Goal: Transaction & Acquisition: Register for event/course

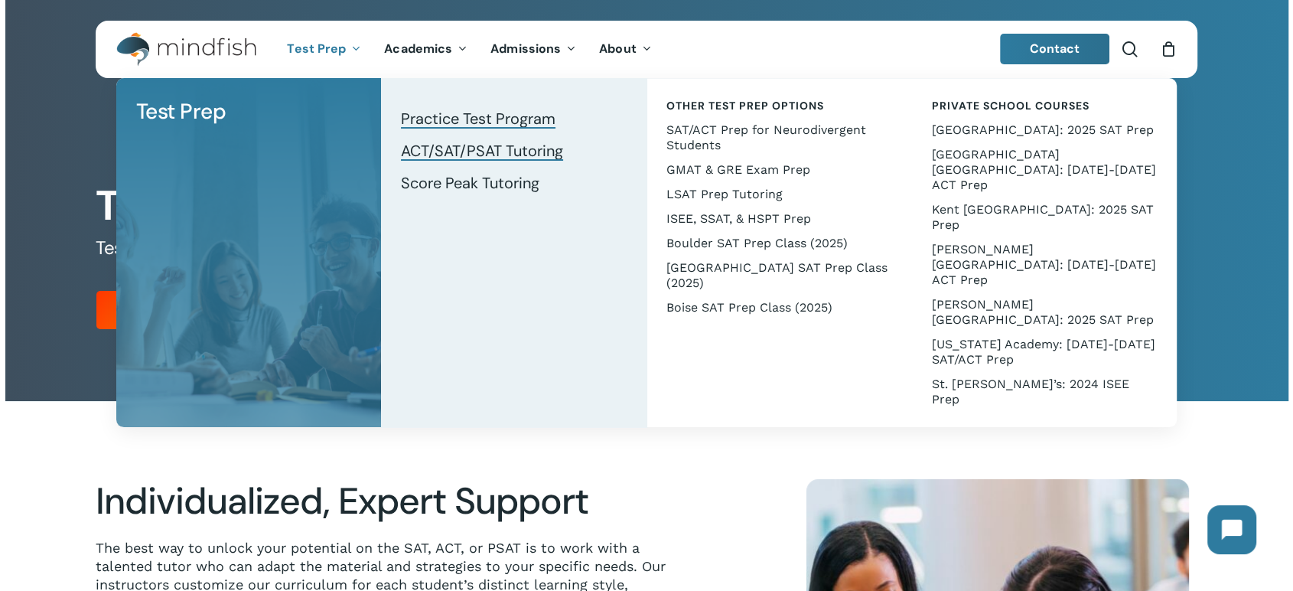
click at [452, 116] on span "Practice Test Program" at bounding box center [478, 119] width 155 height 20
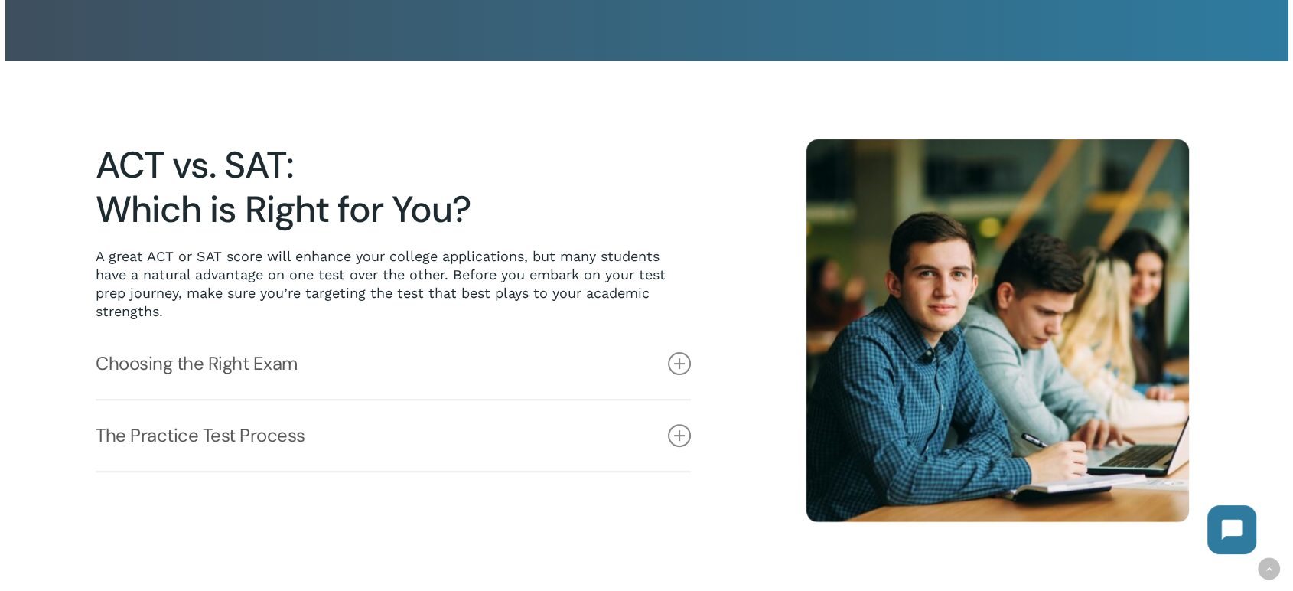
scroll to position [85, 0]
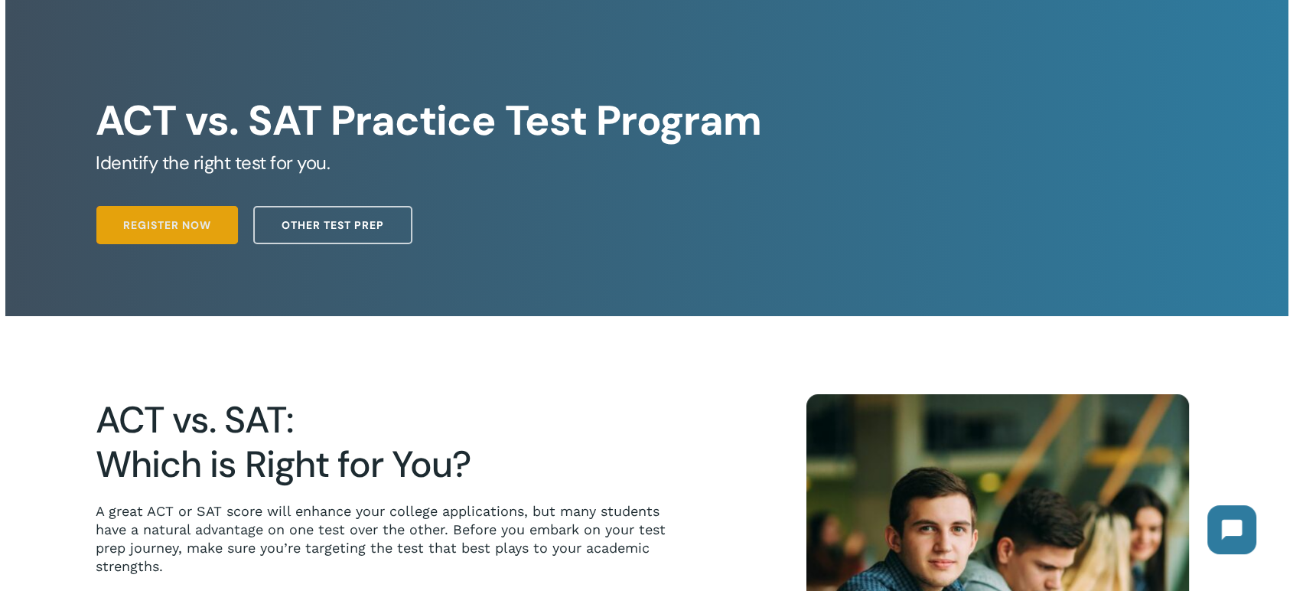
click at [187, 226] on span "Register Now" at bounding box center [167, 224] width 88 height 15
